Goal: Information Seeking & Learning: Learn about a topic

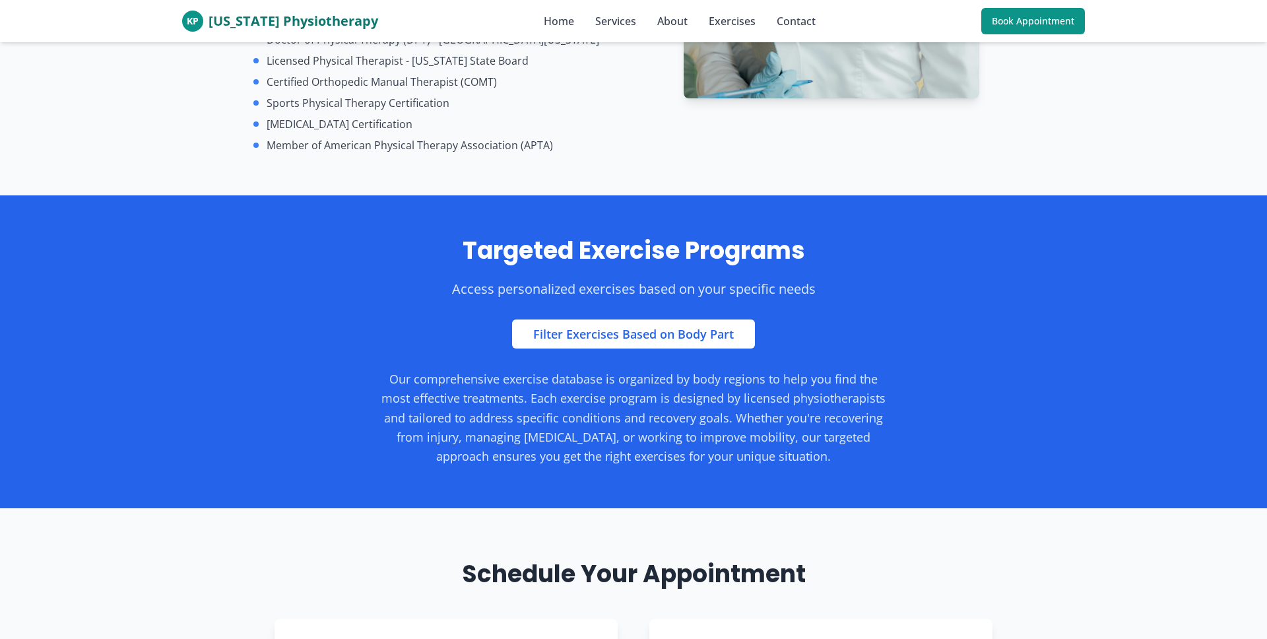
scroll to position [2165, 0]
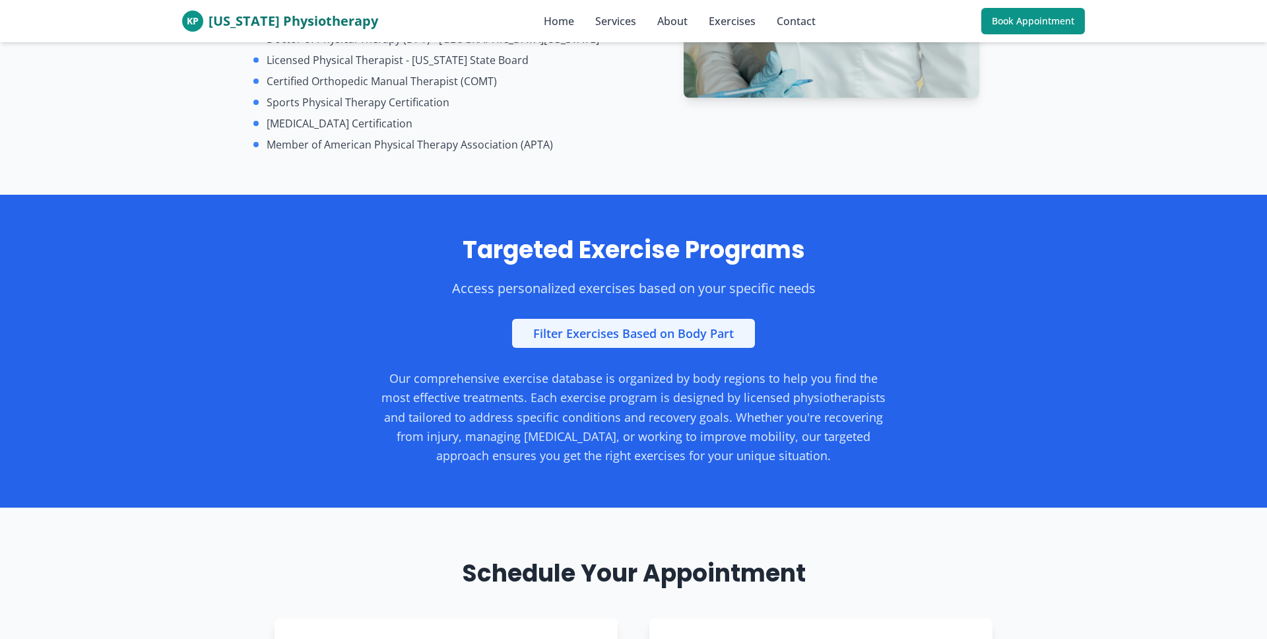
click at [630, 319] on link "Filter Exercises Based on Body Part" at bounding box center [633, 333] width 243 height 29
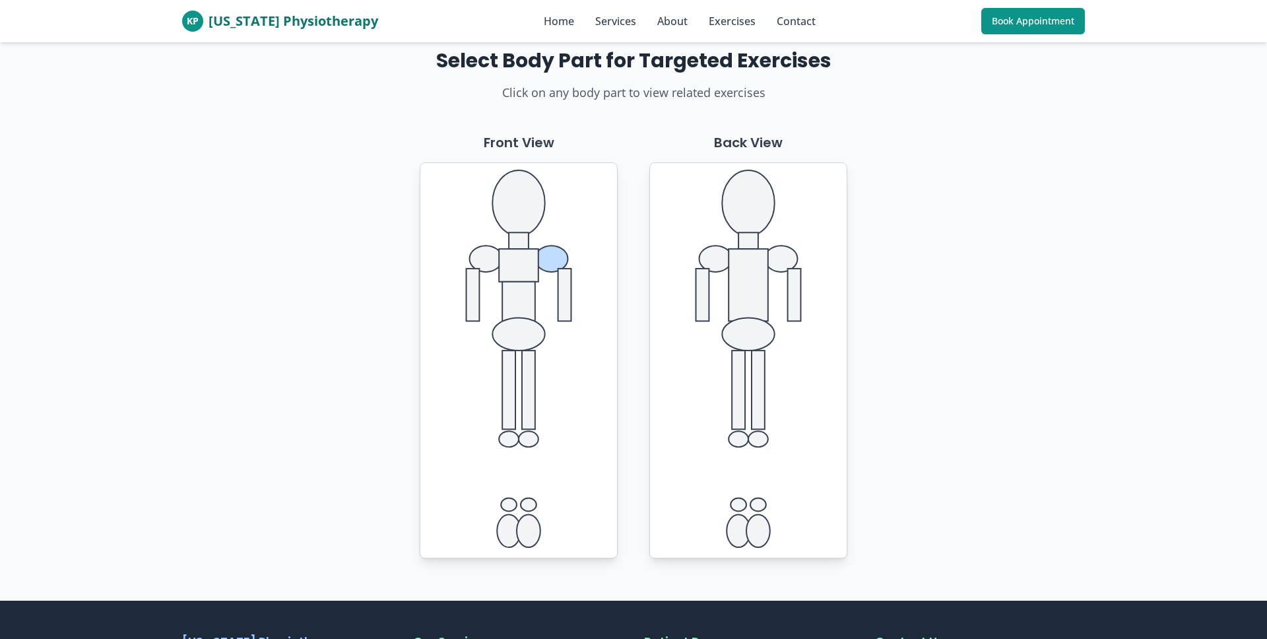
scroll to position [13, 0]
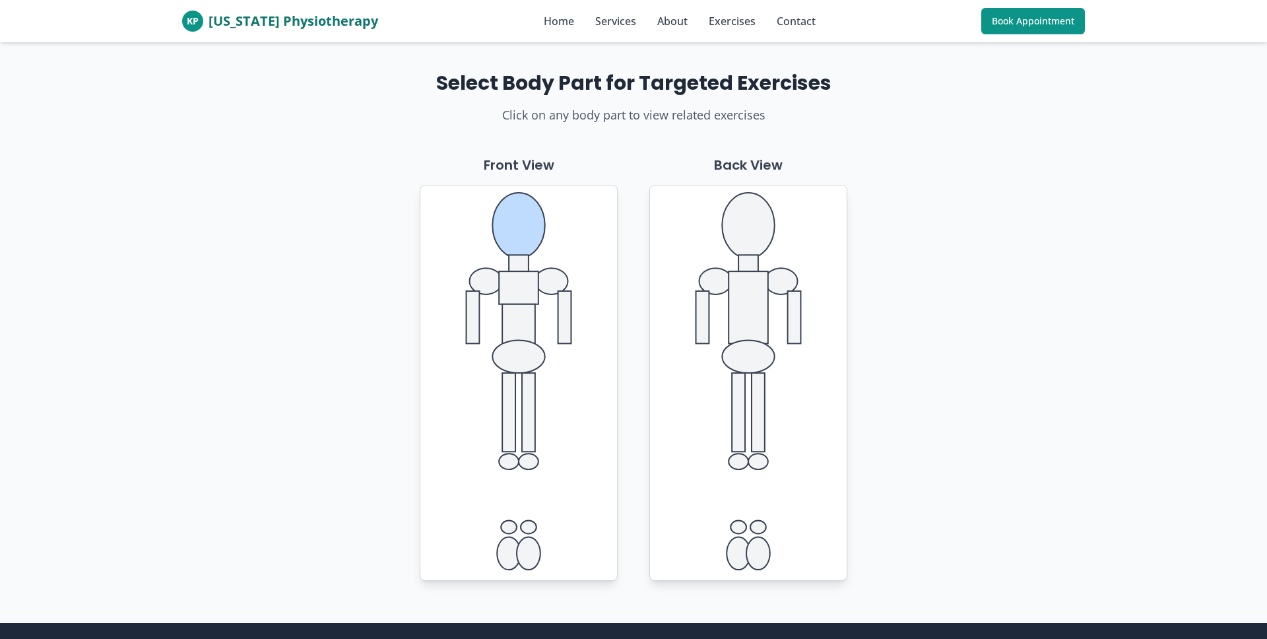
click at [519, 230] on ellipse at bounding box center [518, 225] width 52 height 65
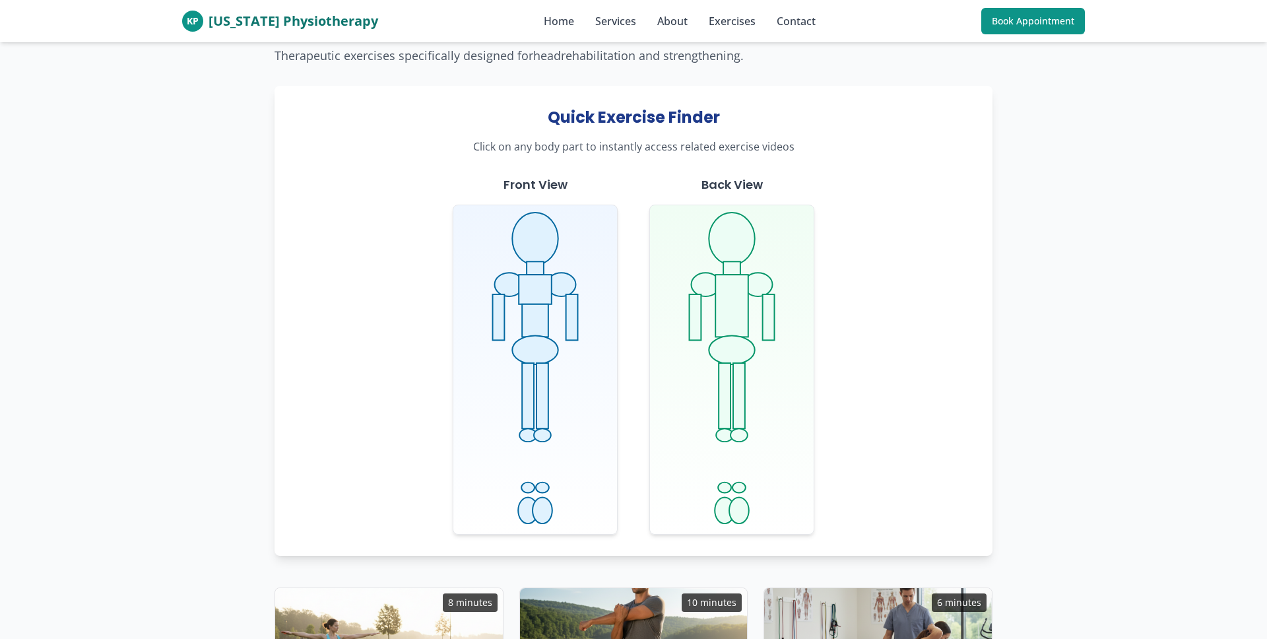
scroll to position [189, 0]
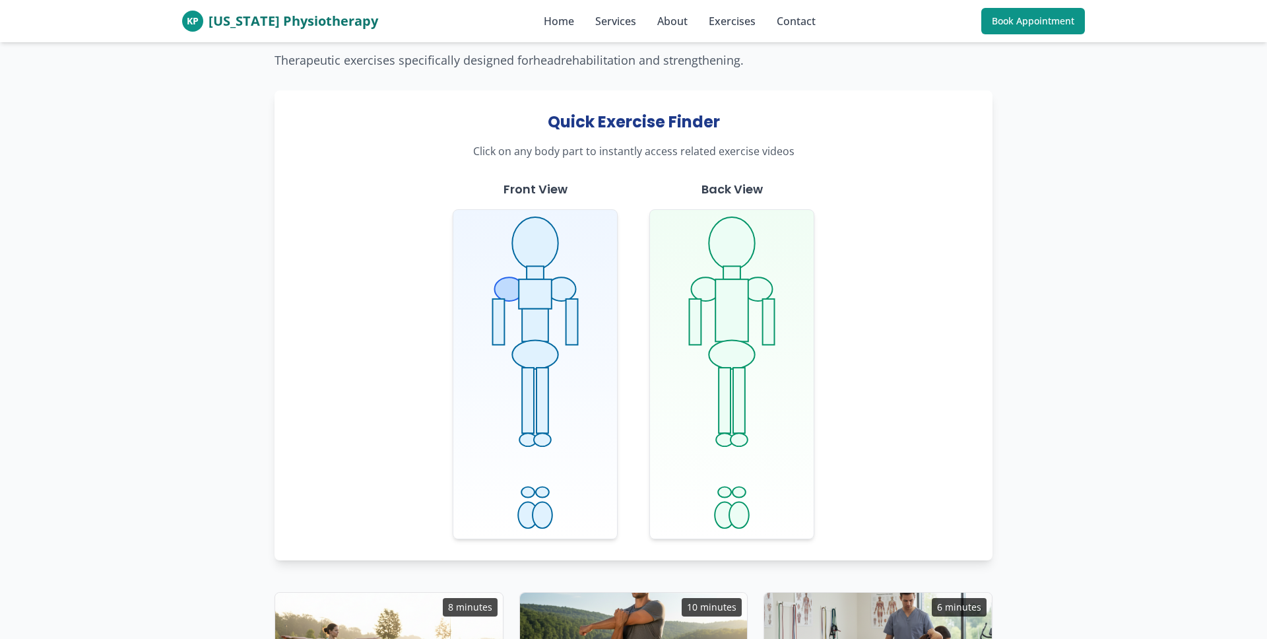
click at [502, 293] on ellipse at bounding box center [508, 289] width 29 height 24
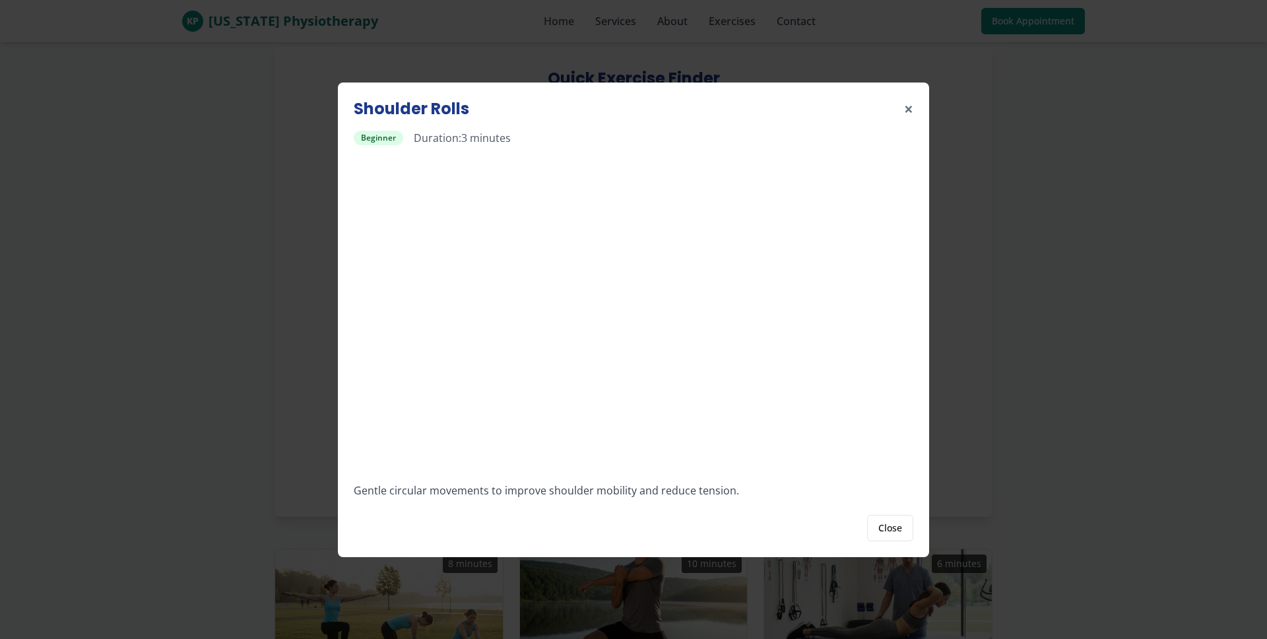
scroll to position [233, 0]
click at [894, 529] on button "Close" at bounding box center [890, 528] width 46 height 26
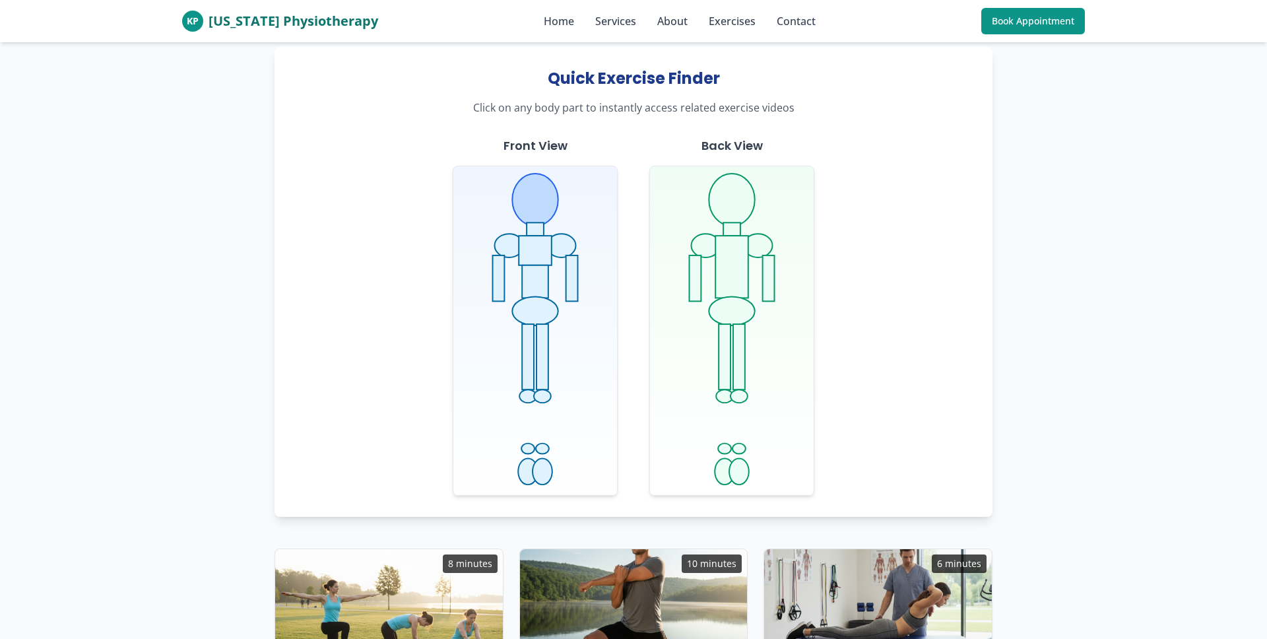
click at [545, 210] on ellipse at bounding box center [535, 200] width 46 height 52
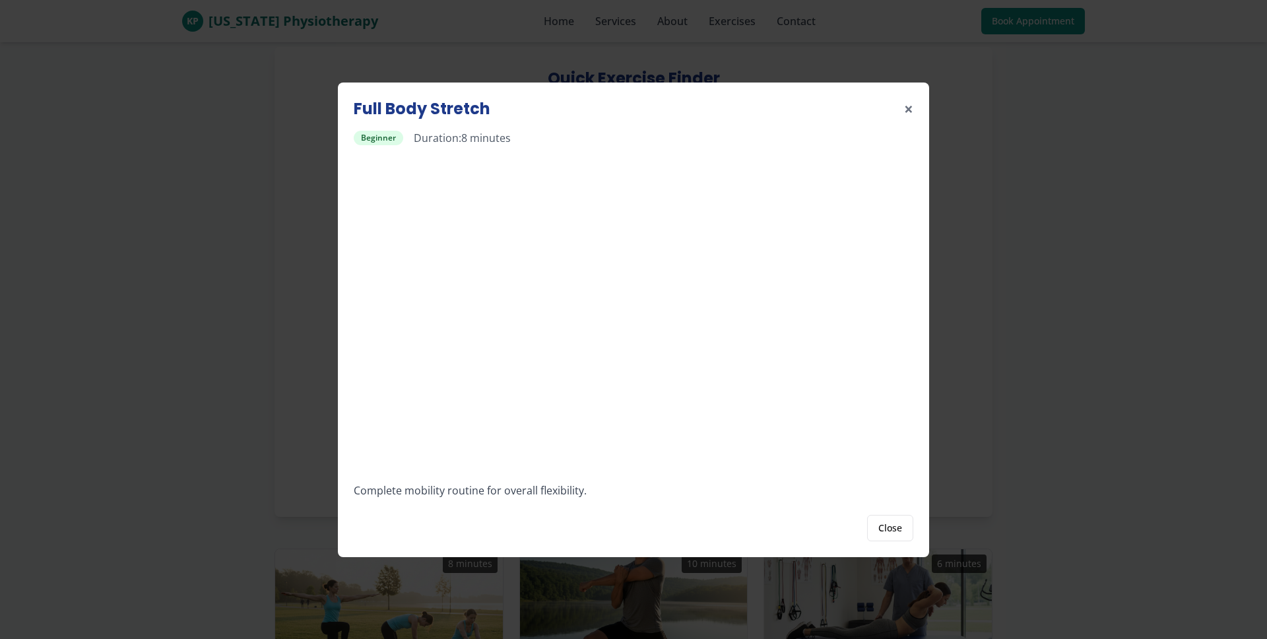
click at [924, 109] on div "Full Body Stretch × Beginner Duration: 8 minutes Complete mobility routine for …" at bounding box center [633, 319] width 591 height 474
click at [914, 111] on div "Full Body Stretch × Beginner Duration: 8 minutes Complete mobility routine for …" at bounding box center [633, 319] width 591 height 474
click at [911, 110] on button "×" at bounding box center [908, 108] width 9 height 21
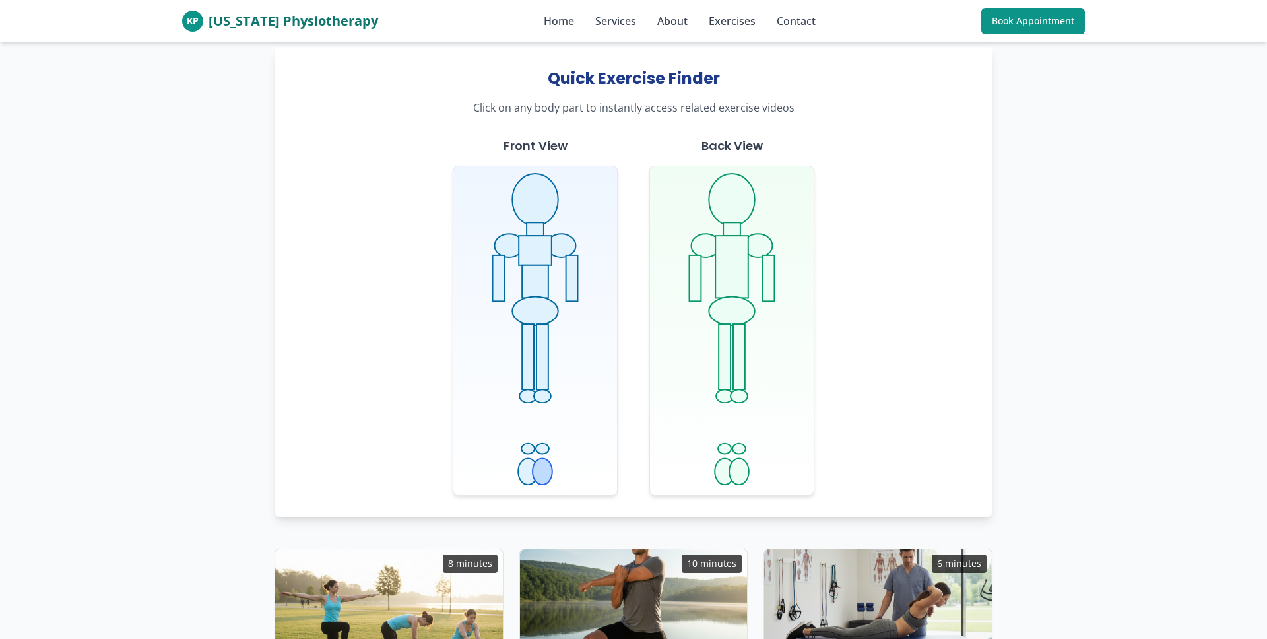
click at [541, 469] on ellipse at bounding box center [543, 471] width 20 height 26
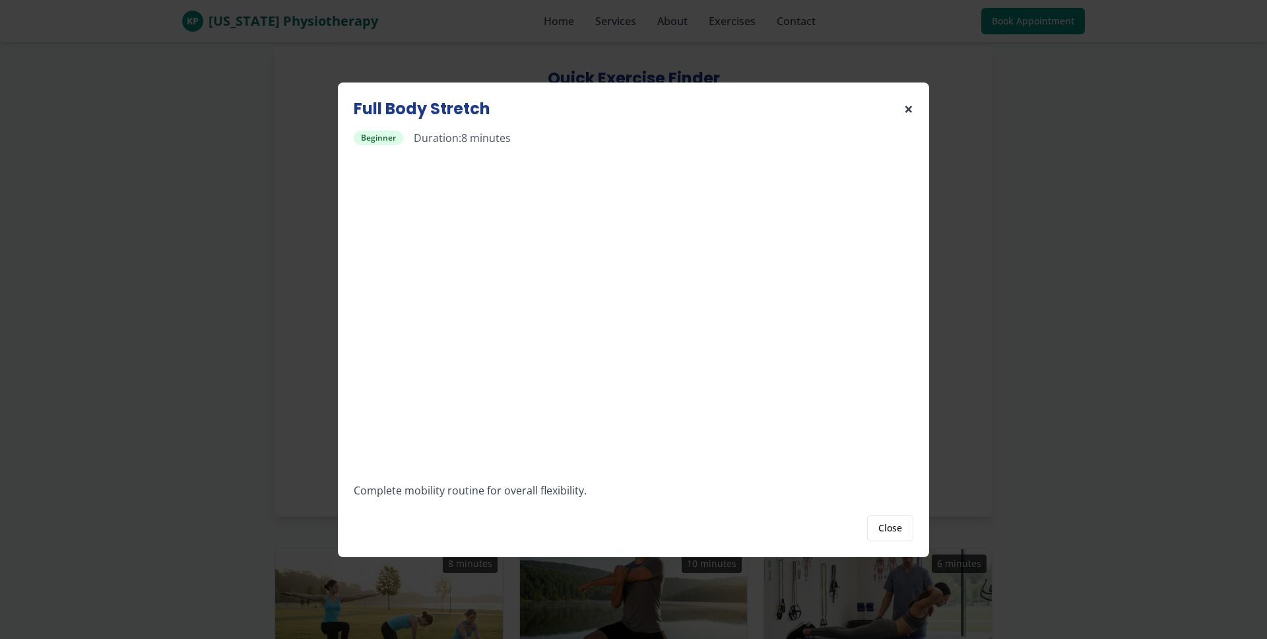
click at [909, 107] on button "×" at bounding box center [908, 108] width 9 height 21
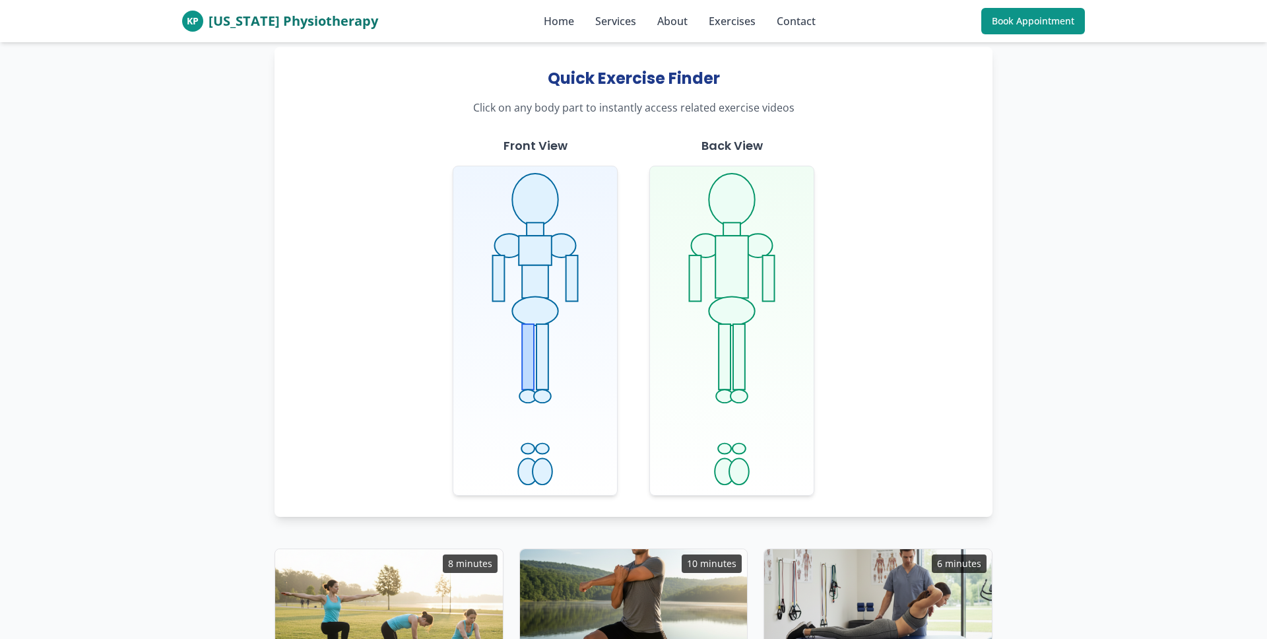
click at [529, 363] on rect at bounding box center [528, 356] width 12 height 65
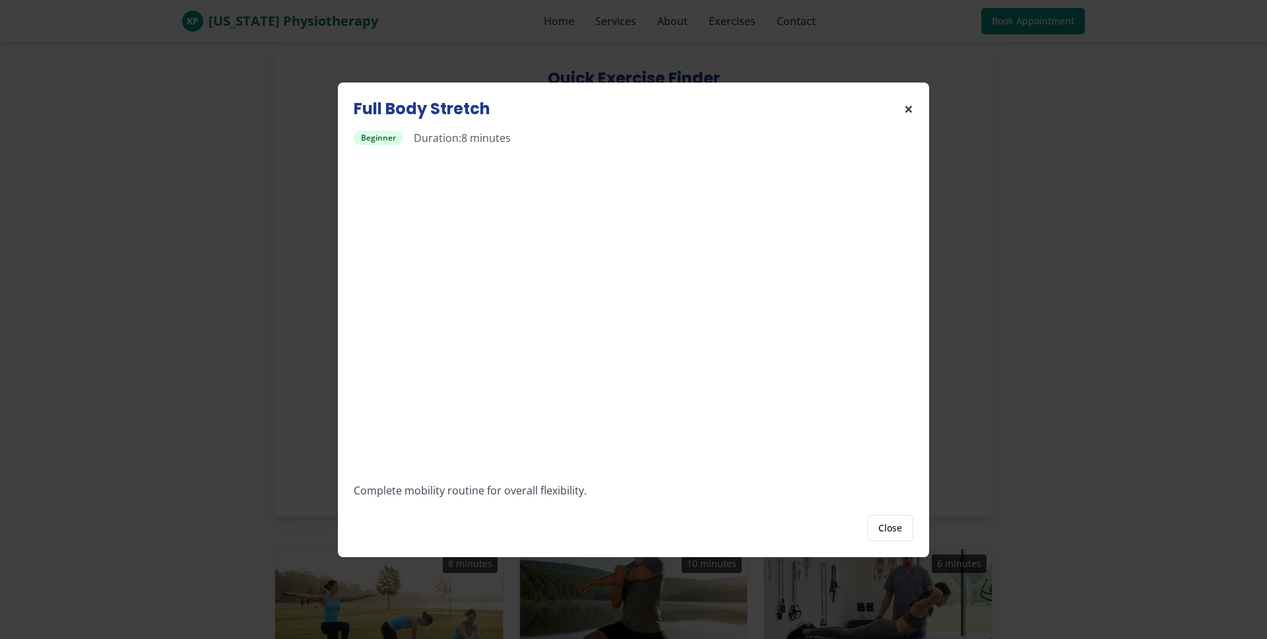
click at [906, 113] on button "×" at bounding box center [908, 108] width 9 height 21
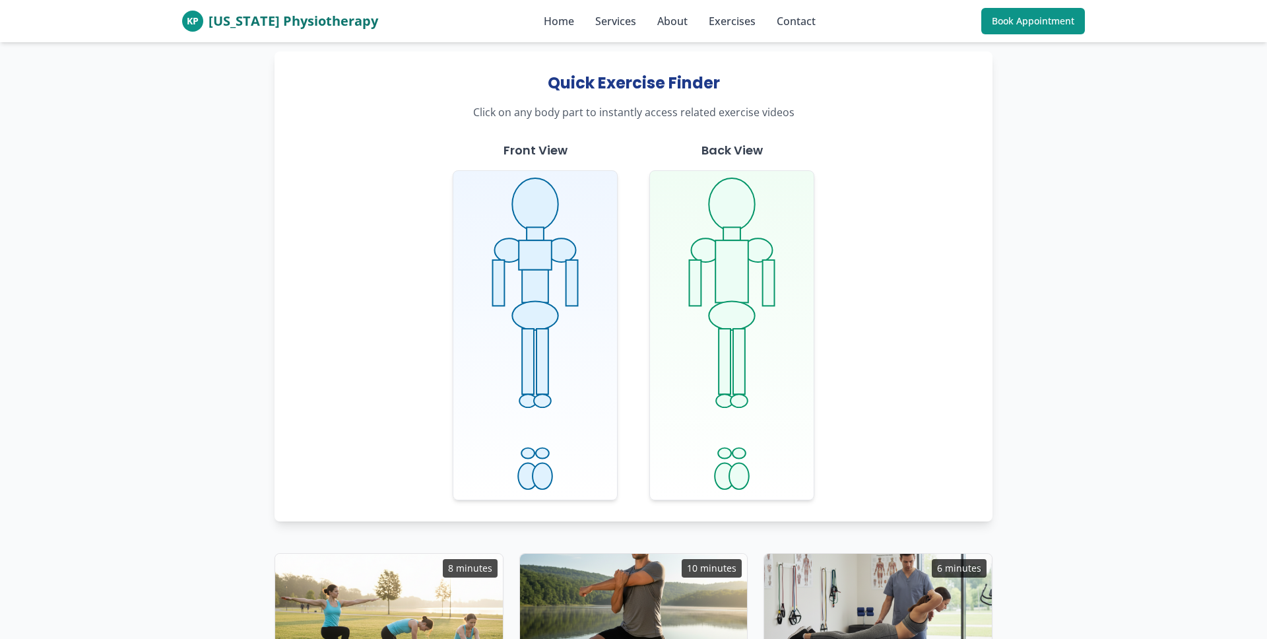
scroll to position [82, 0]
